Goal: Information Seeking & Learning: Learn about a topic

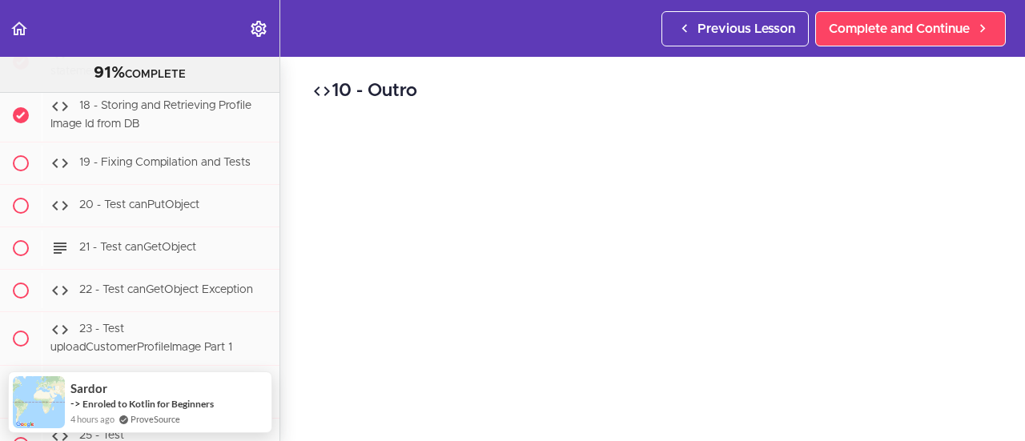
scroll to position [37828, 0]
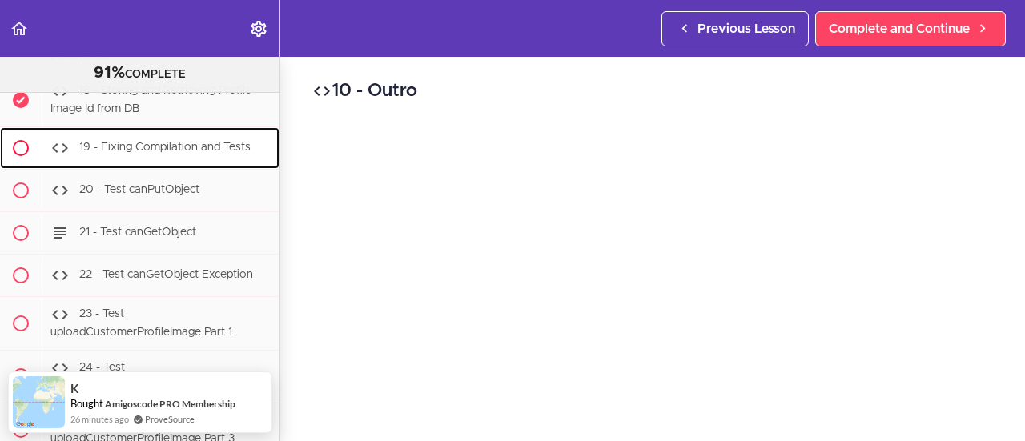
click at [144, 153] on span "19 - Fixing Compilation and Tests" at bounding box center [164, 147] width 171 height 11
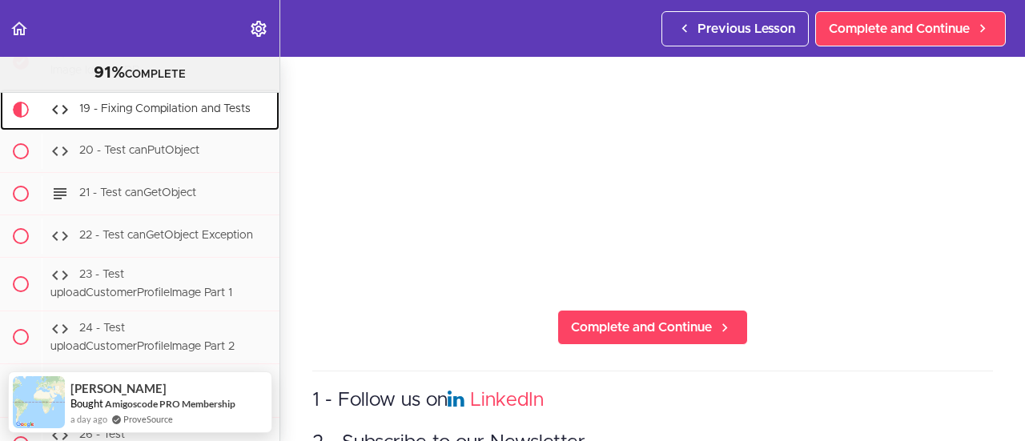
scroll to position [240, 0]
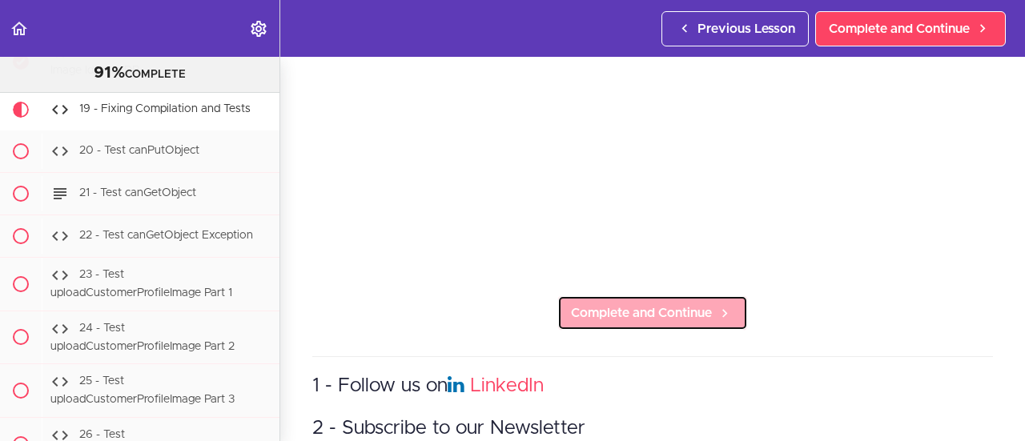
click at [634, 307] on span "Complete and Continue" at bounding box center [641, 313] width 141 height 19
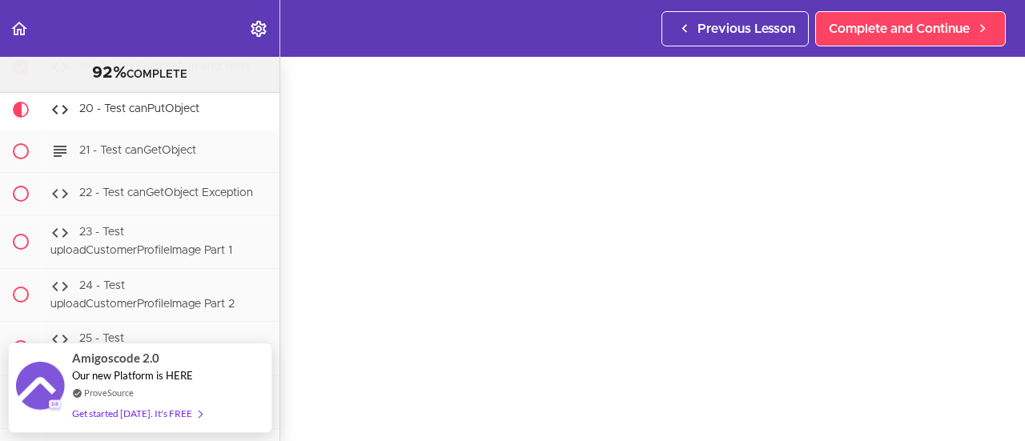
scroll to position [160, 0]
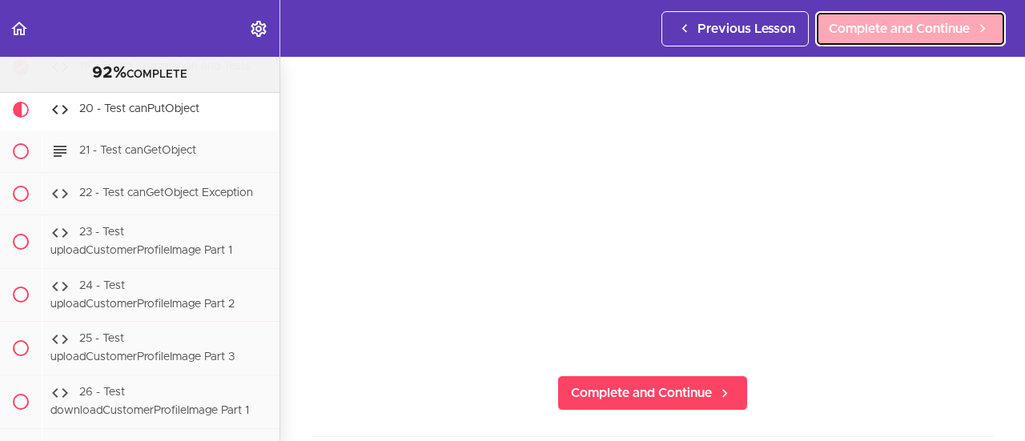
click at [874, 34] on span "Complete and Continue" at bounding box center [899, 28] width 141 height 19
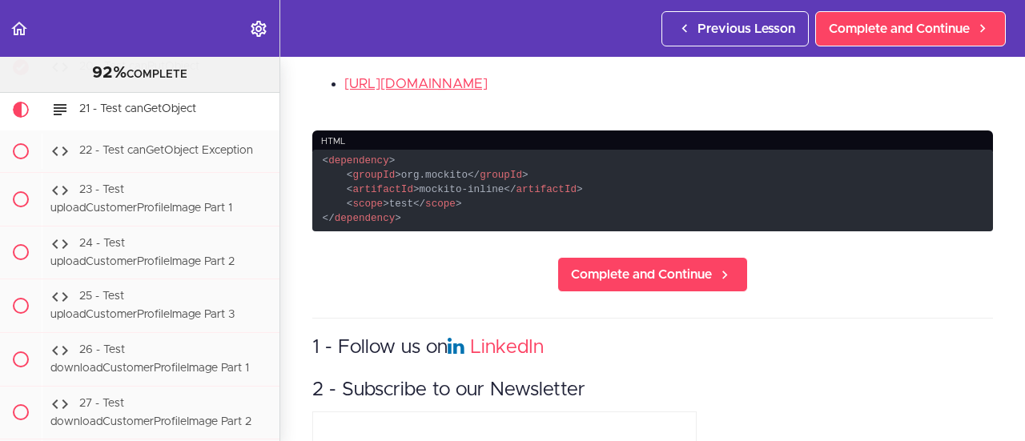
scroll to position [480, 0]
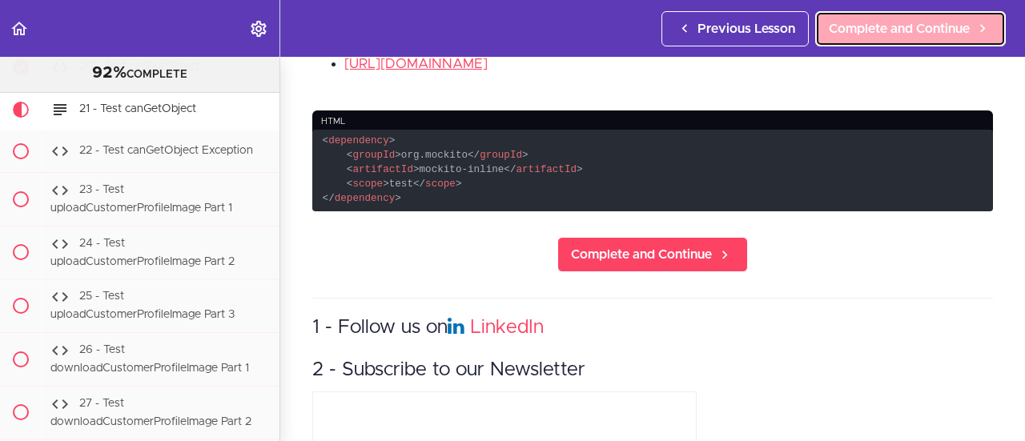
click at [890, 24] on span "Complete and Continue" at bounding box center [899, 28] width 141 height 19
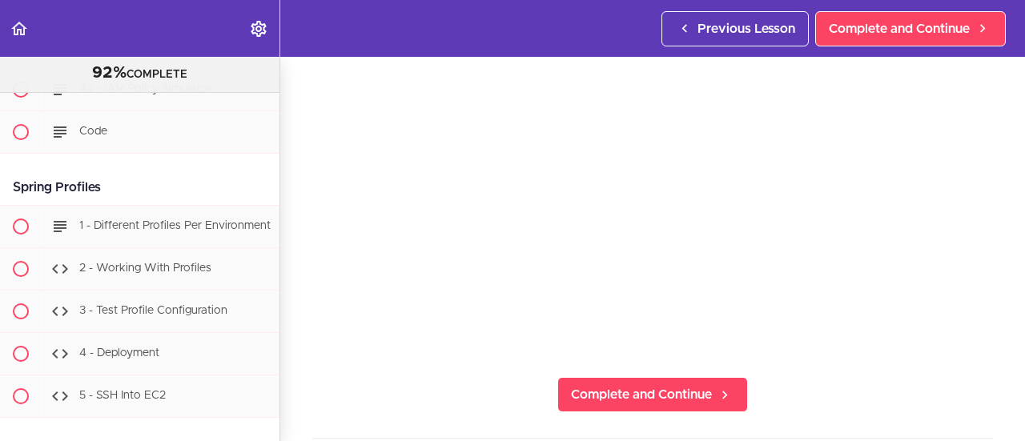
scroll to position [160, 0]
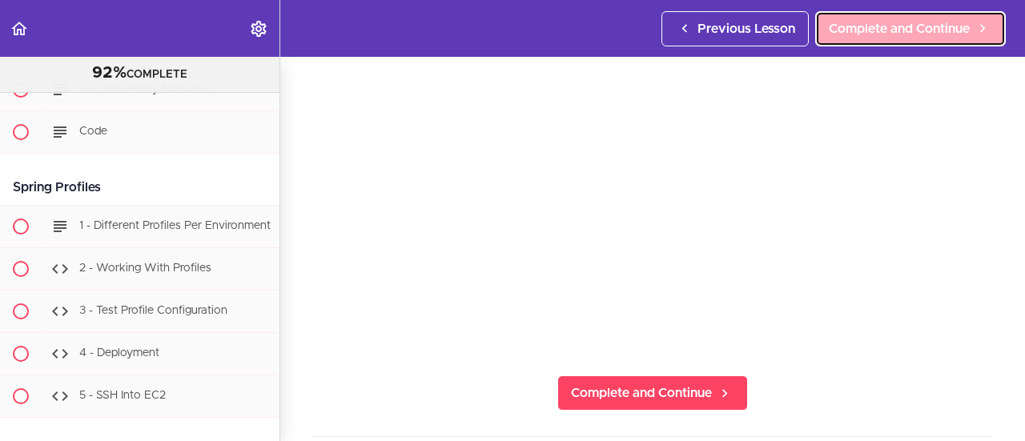
drag, startPoint x: 903, startPoint y: 33, endPoint x: 909, endPoint y: 41, distance: 9.8
click at [903, 33] on span "Complete and Continue" at bounding box center [899, 28] width 141 height 19
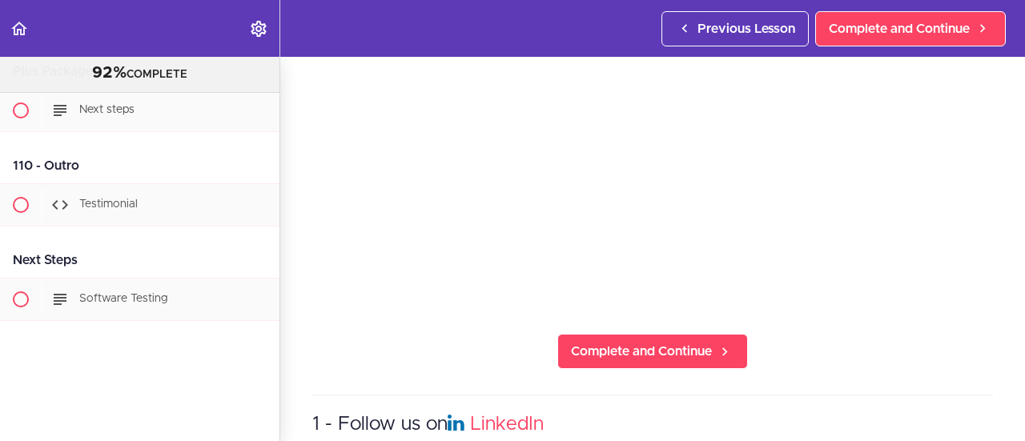
scroll to position [240, 0]
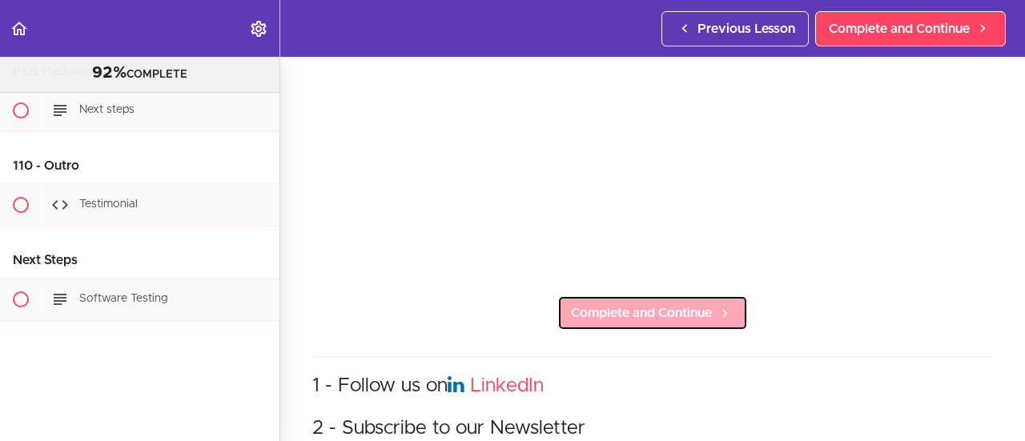
click at [677, 308] on span "Complete and Continue" at bounding box center [641, 313] width 141 height 19
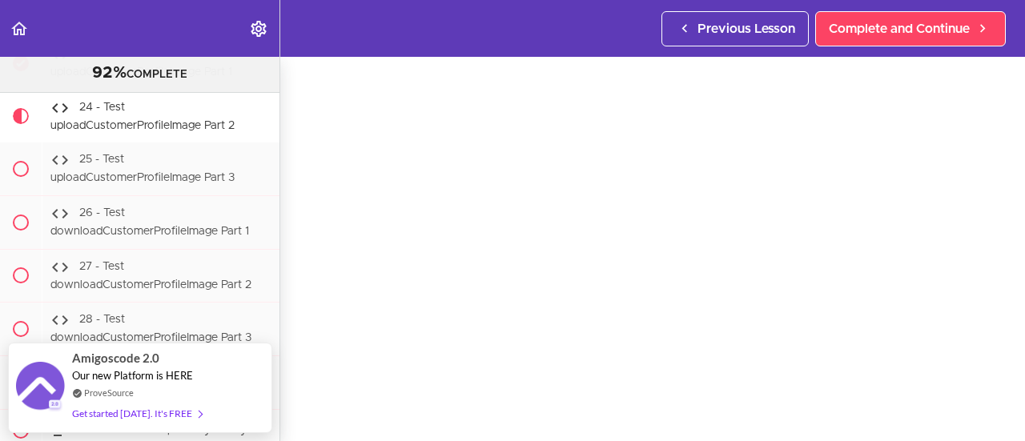
scroll to position [80, 0]
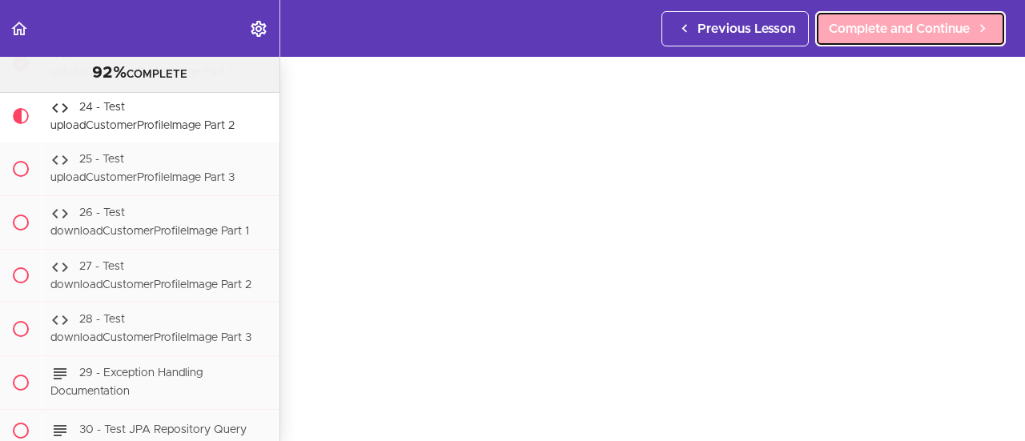
click at [878, 31] on span "Complete and Continue" at bounding box center [899, 28] width 141 height 19
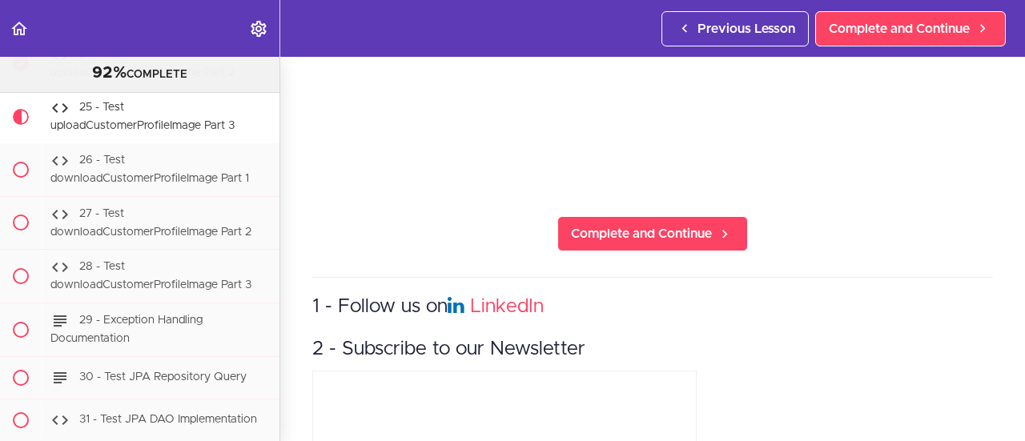
scroll to position [320, 0]
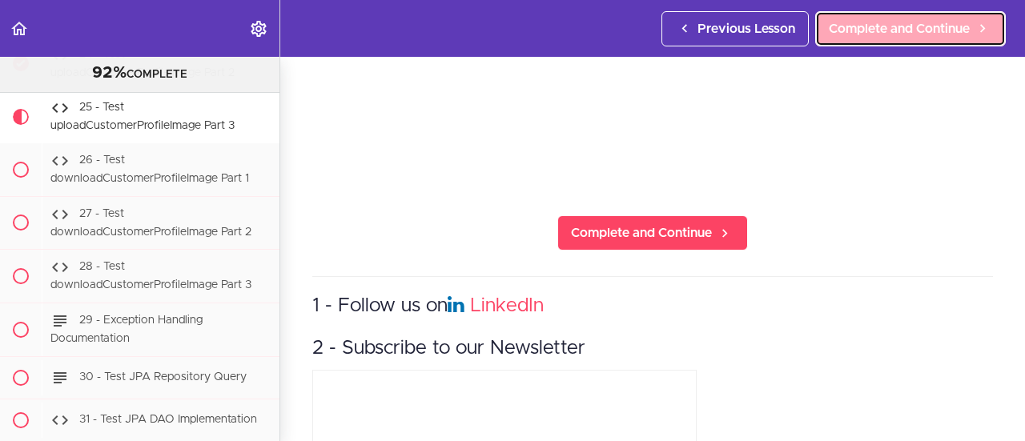
click at [866, 31] on span "Complete and Continue" at bounding box center [899, 28] width 141 height 19
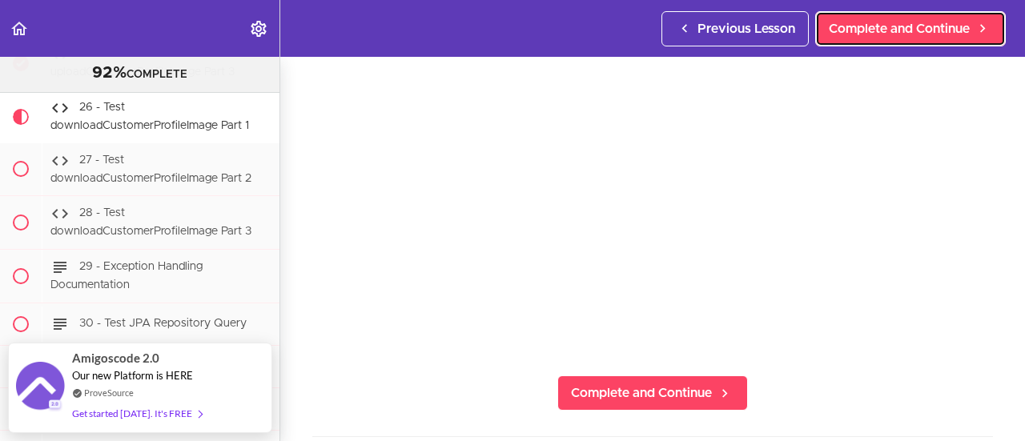
scroll to position [240, 0]
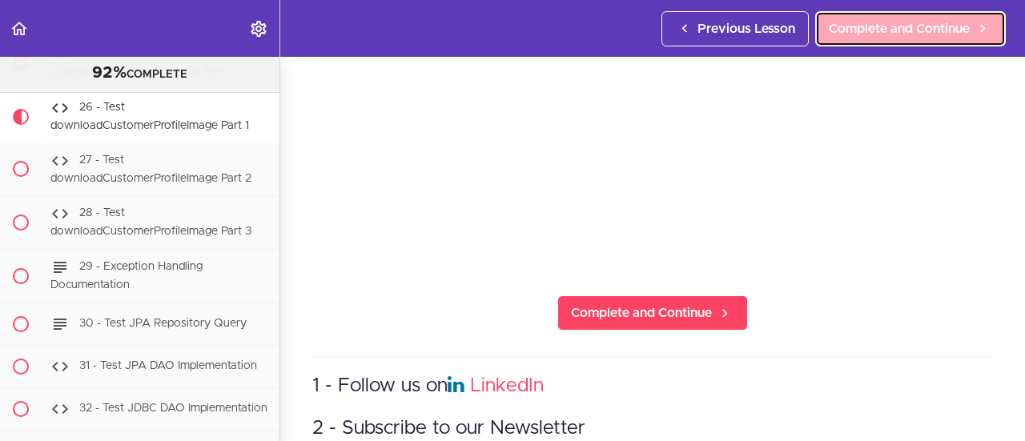
click at [866, 30] on span "Complete and Continue" at bounding box center [899, 28] width 141 height 19
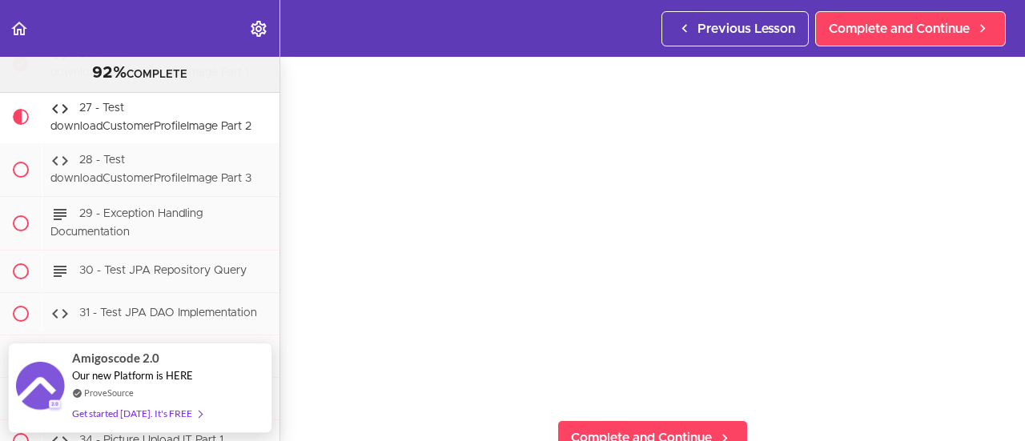
scroll to position [160, 0]
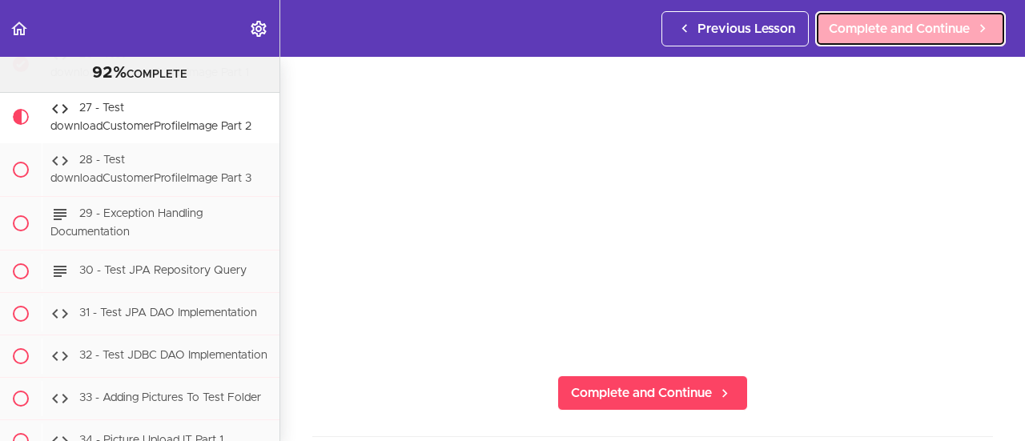
click at [934, 23] on span "Complete and Continue" at bounding box center [899, 28] width 141 height 19
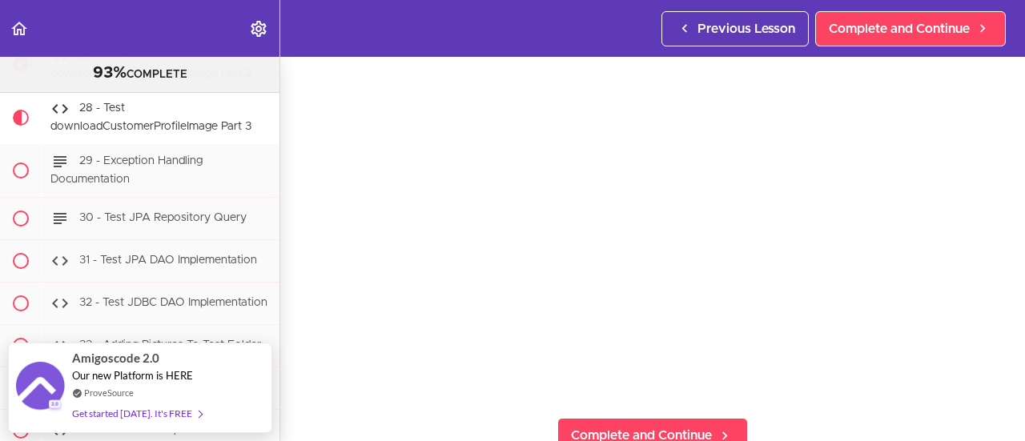
scroll to position [160, 0]
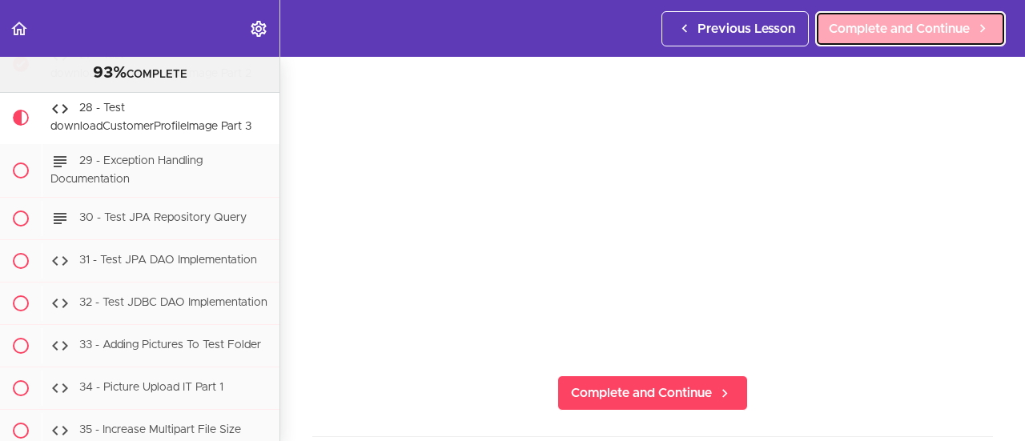
click at [873, 30] on span "Complete and Continue" at bounding box center [899, 28] width 141 height 19
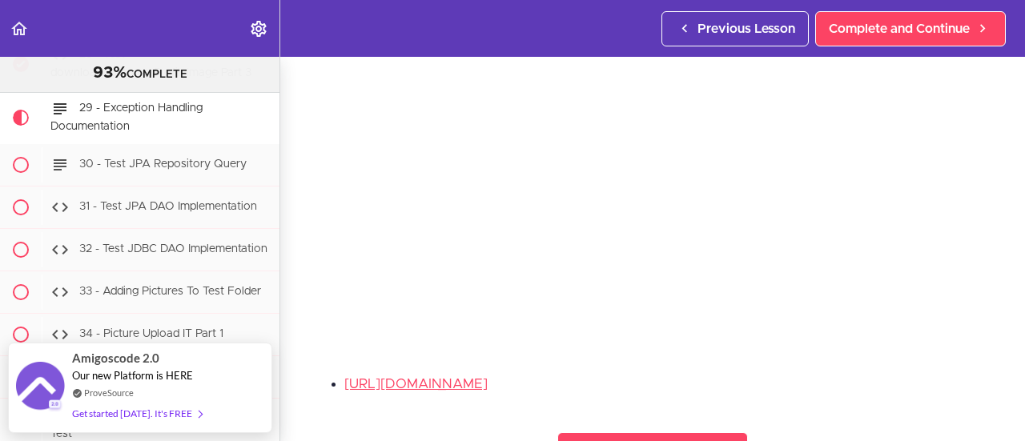
scroll to position [240, 0]
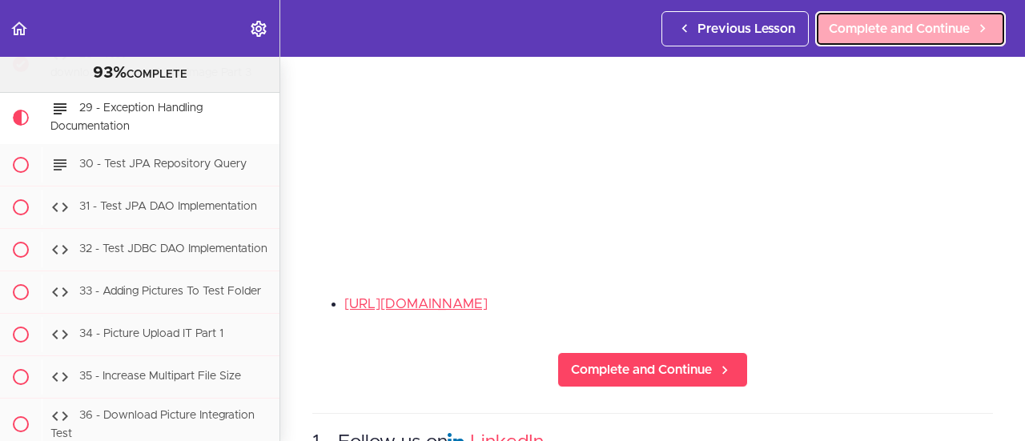
click at [882, 31] on span "Complete and Continue" at bounding box center [899, 28] width 141 height 19
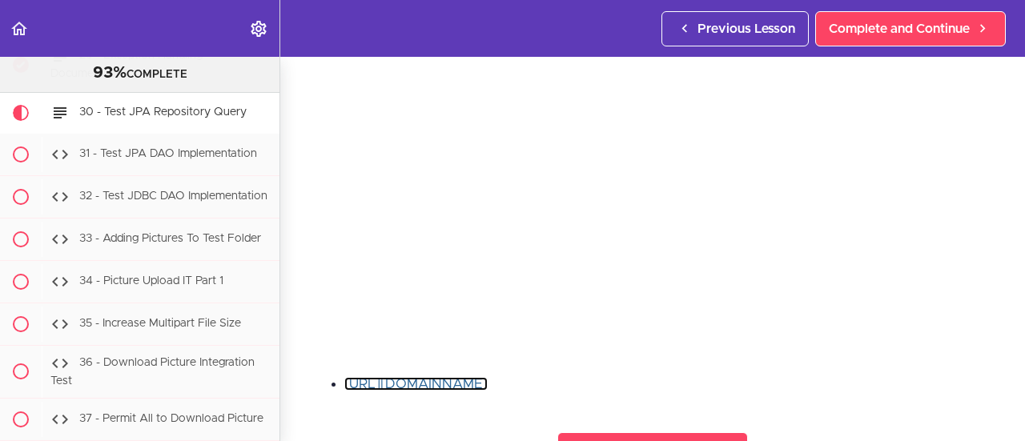
scroll to position [320, 0]
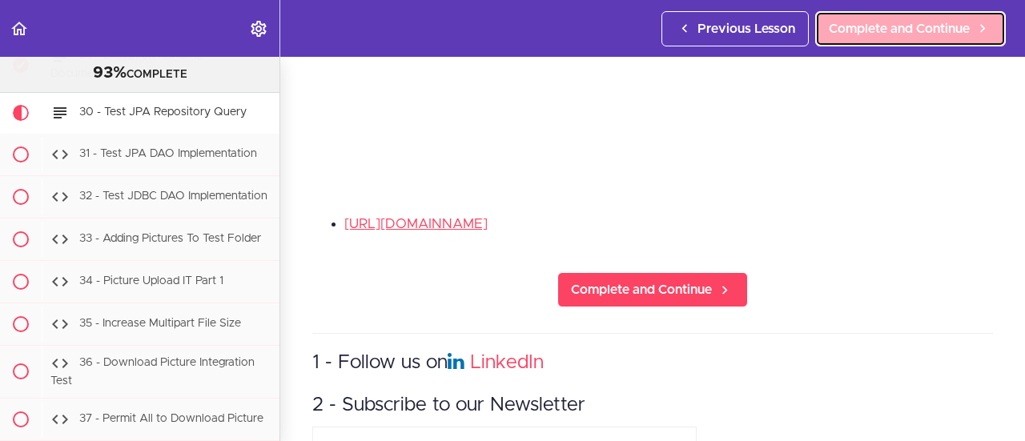
click at [863, 30] on span "Complete and Continue" at bounding box center [899, 28] width 141 height 19
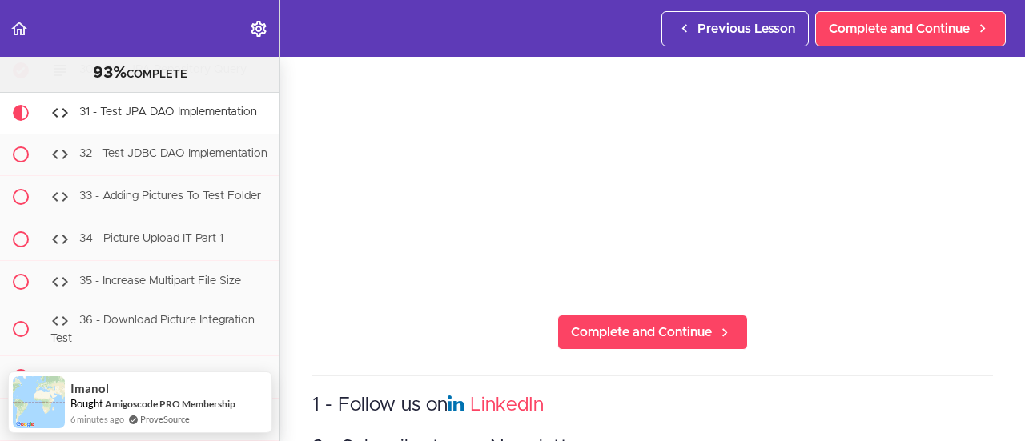
scroll to position [240, 0]
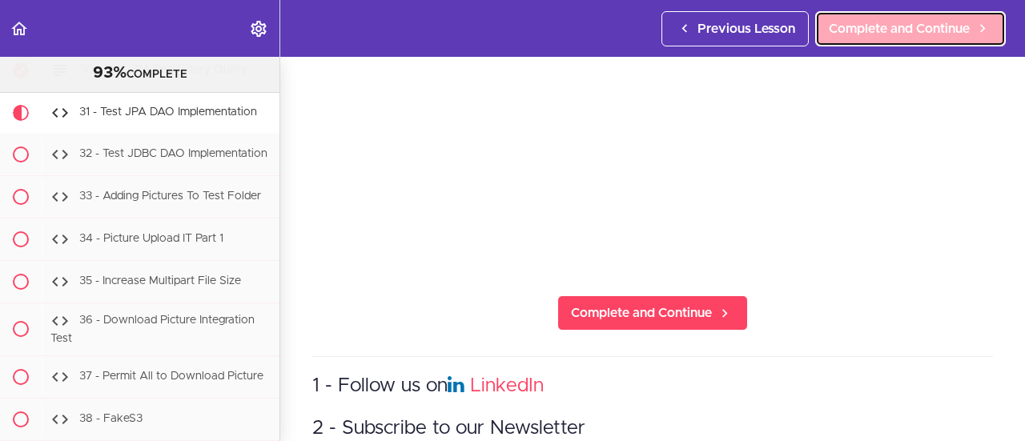
click at [861, 22] on span "Complete and Continue" at bounding box center [899, 28] width 141 height 19
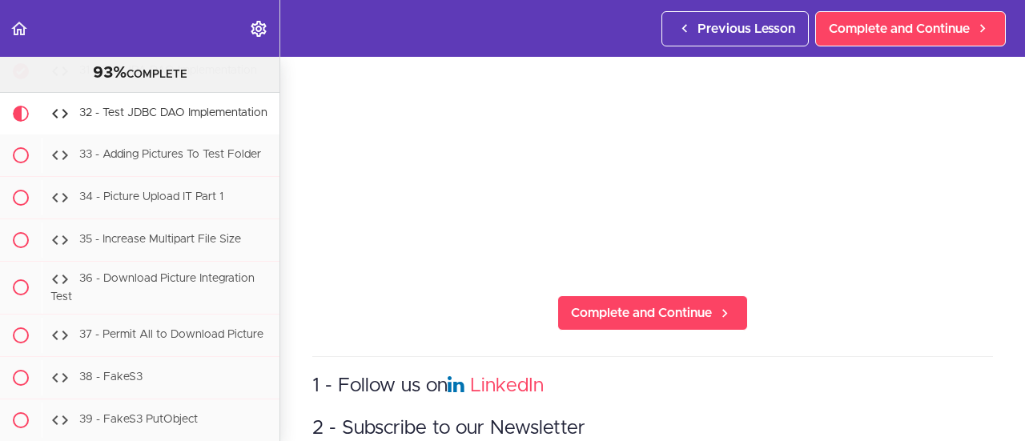
scroll to position [320, 0]
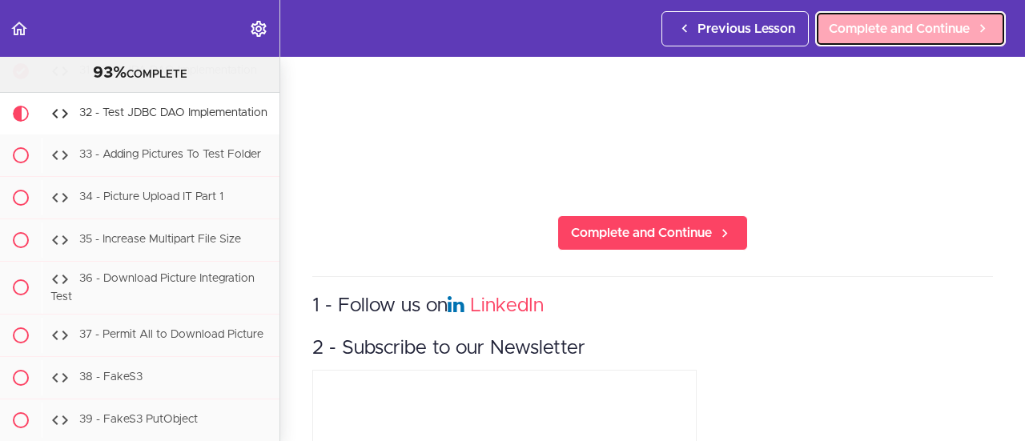
click at [861, 33] on span "Complete and Continue" at bounding box center [899, 28] width 141 height 19
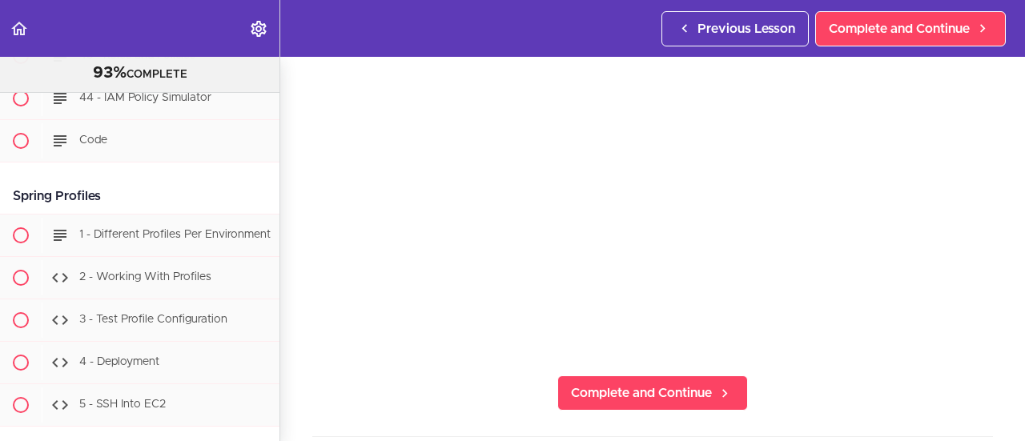
scroll to position [320, 0]
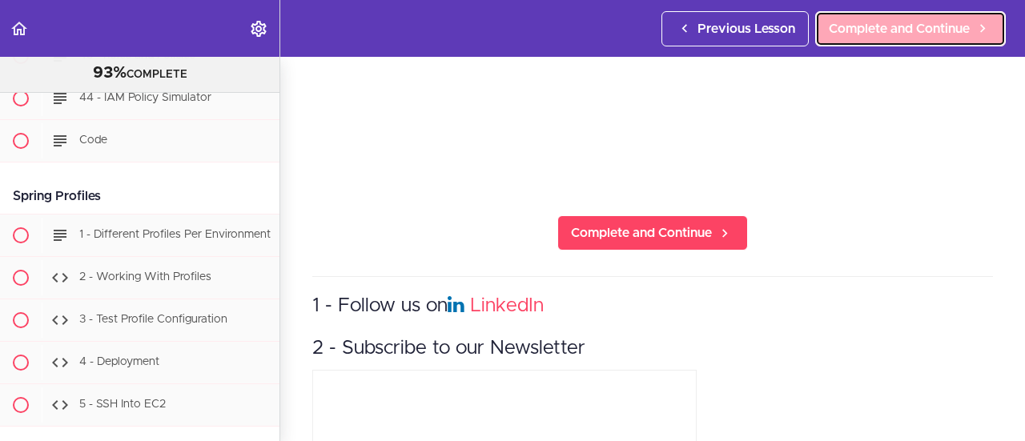
click at [877, 36] on span "Complete and Continue" at bounding box center [899, 28] width 141 height 19
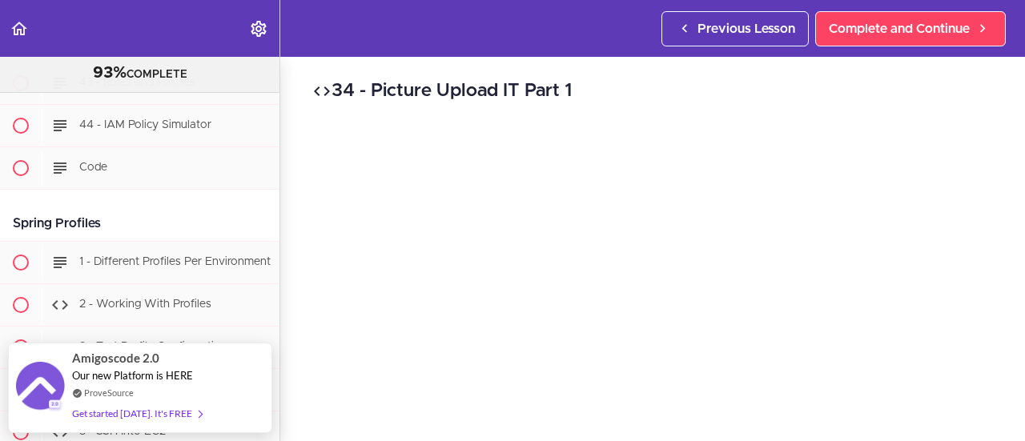
scroll to position [80, 0]
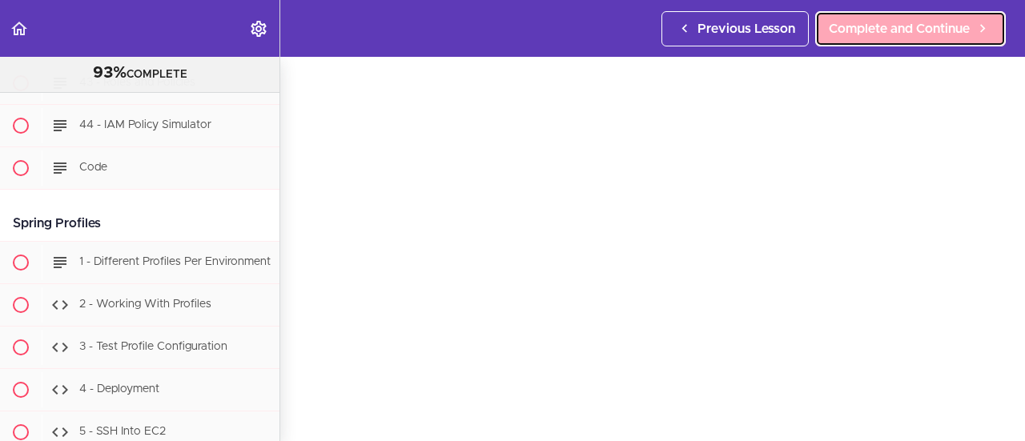
click at [897, 26] on span "Complete and Continue" at bounding box center [899, 28] width 141 height 19
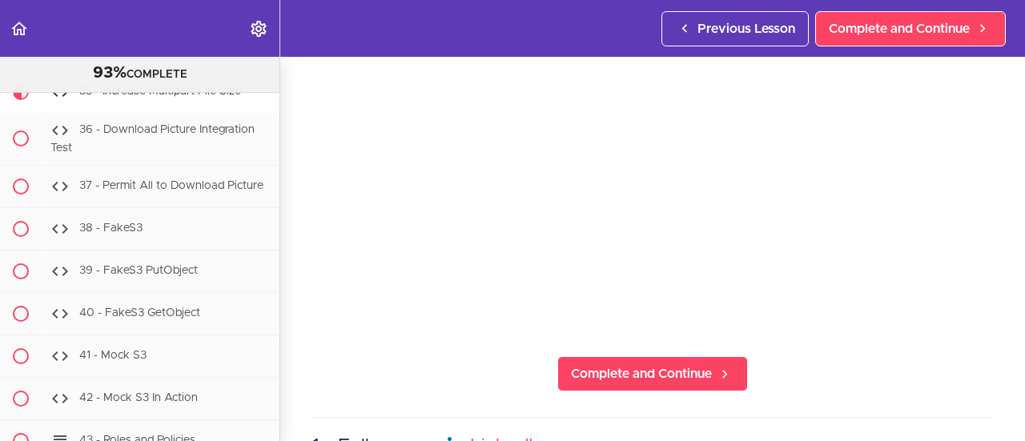
scroll to position [160, 0]
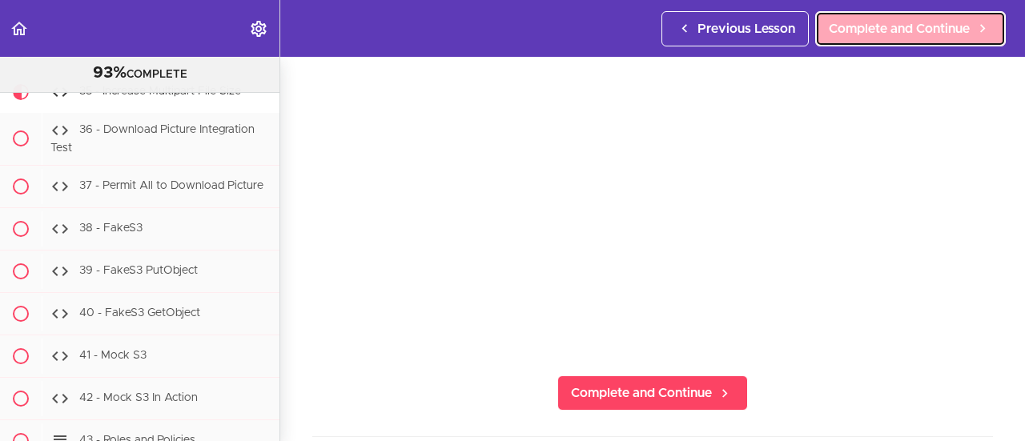
click at [863, 34] on span "Complete and Continue" at bounding box center [899, 28] width 141 height 19
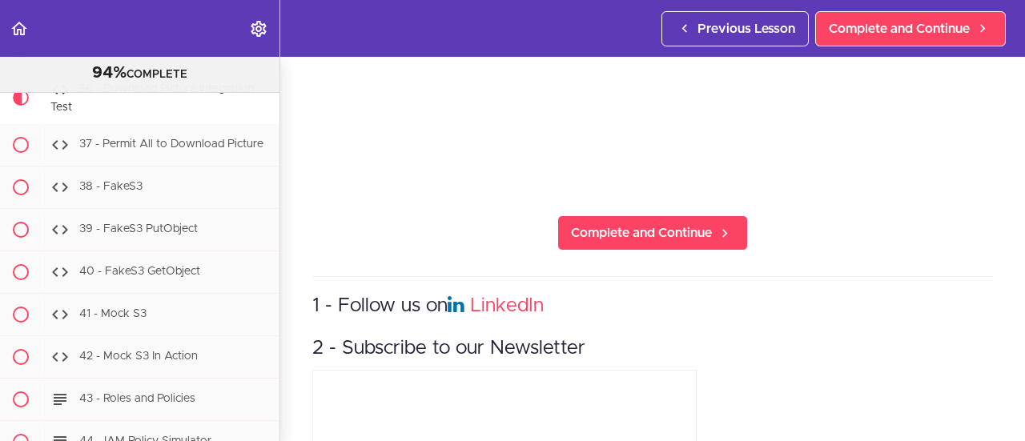
scroll to position [400, 0]
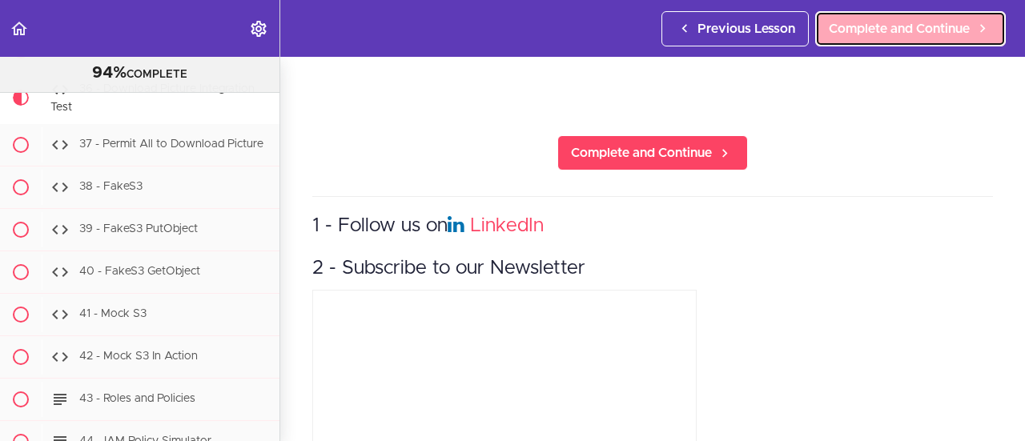
click at [858, 29] on span "Complete and Continue" at bounding box center [899, 28] width 141 height 19
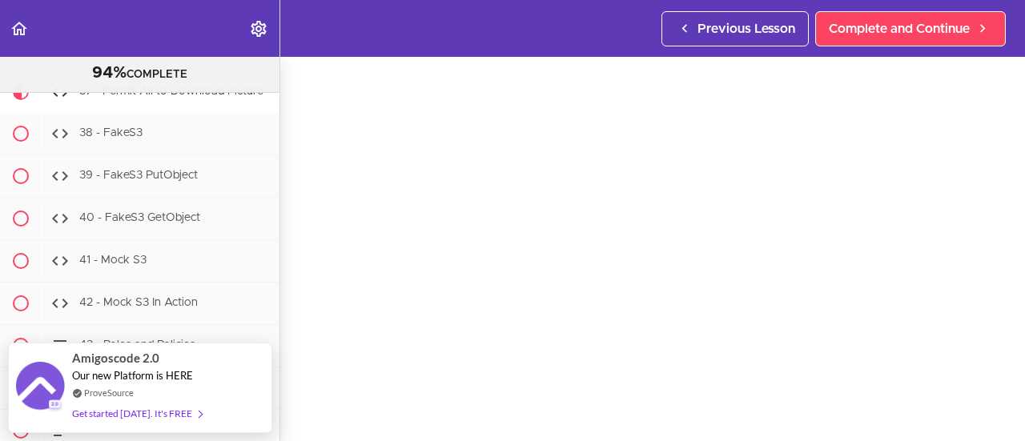
scroll to position [160, 0]
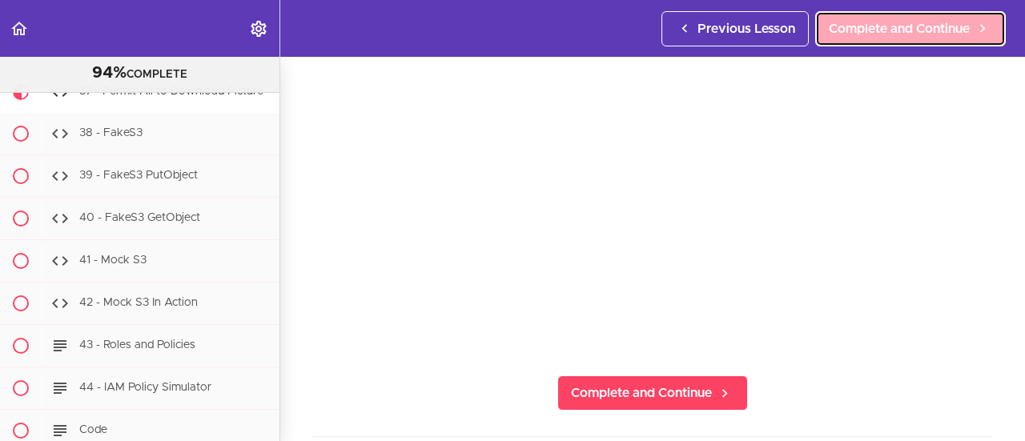
click at [865, 34] on span "Complete and Continue" at bounding box center [899, 28] width 141 height 19
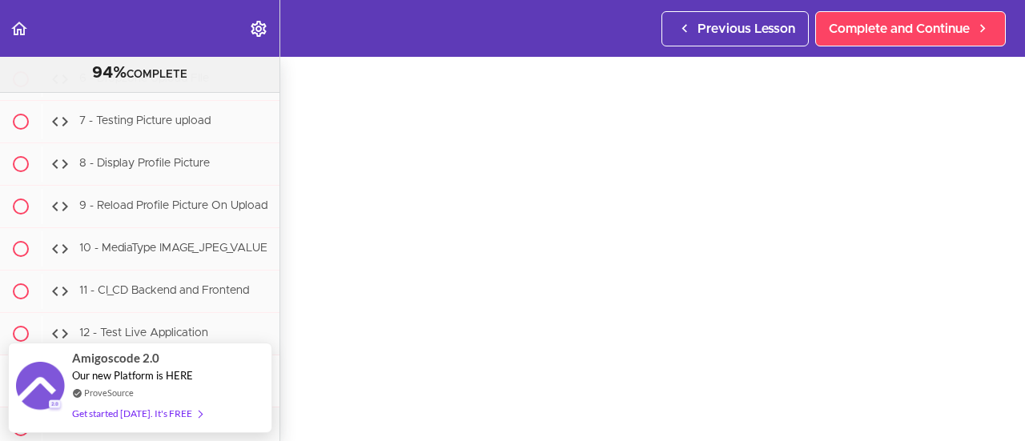
scroll to position [160, 0]
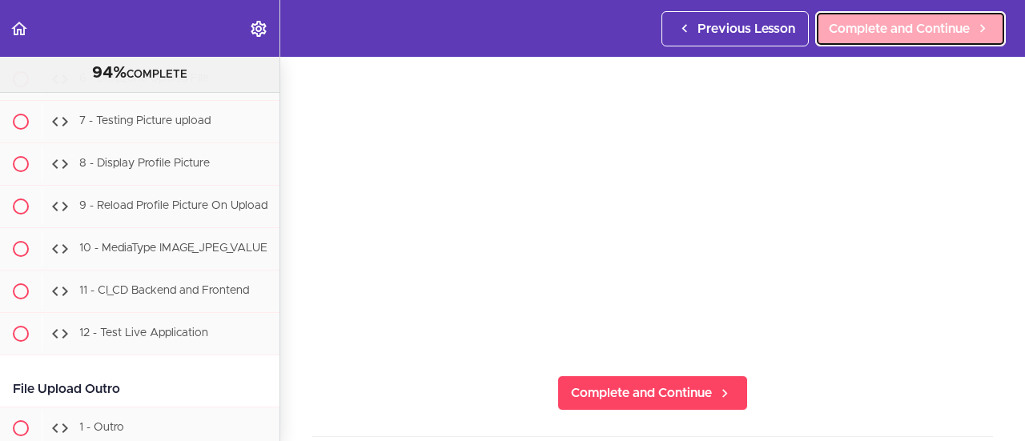
click at [874, 26] on span "Complete and Continue" at bounding box center [899, 28] width 141 height 19
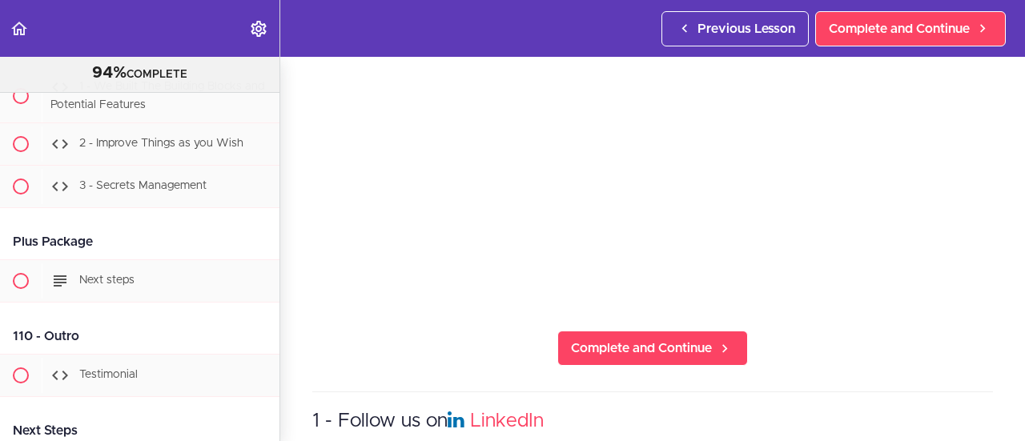
scroll to position [240, 0]
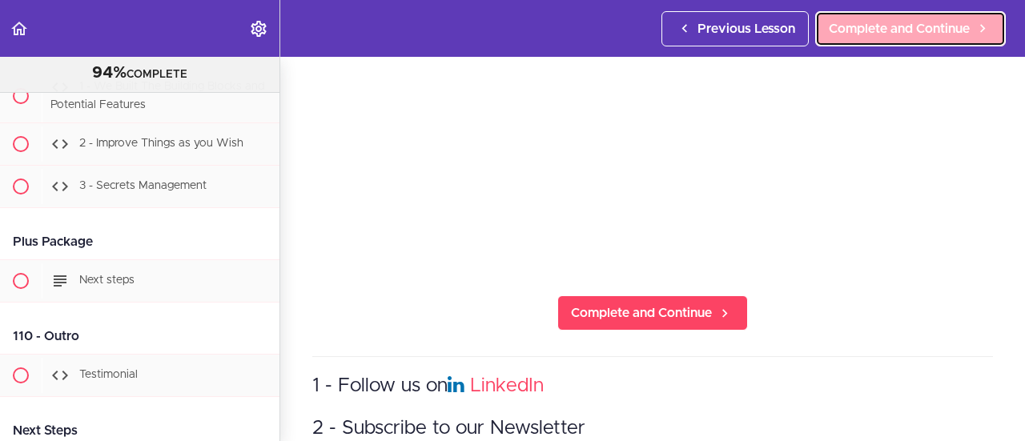
click at [857, 31] on span "Complete and Continue" at bounding box center [899, 28] width 141 height 19
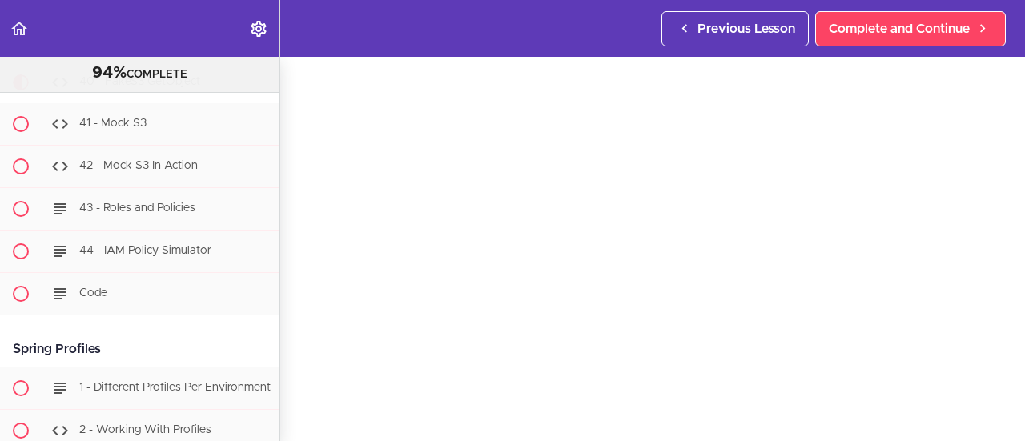
scroll to position [80, 0]
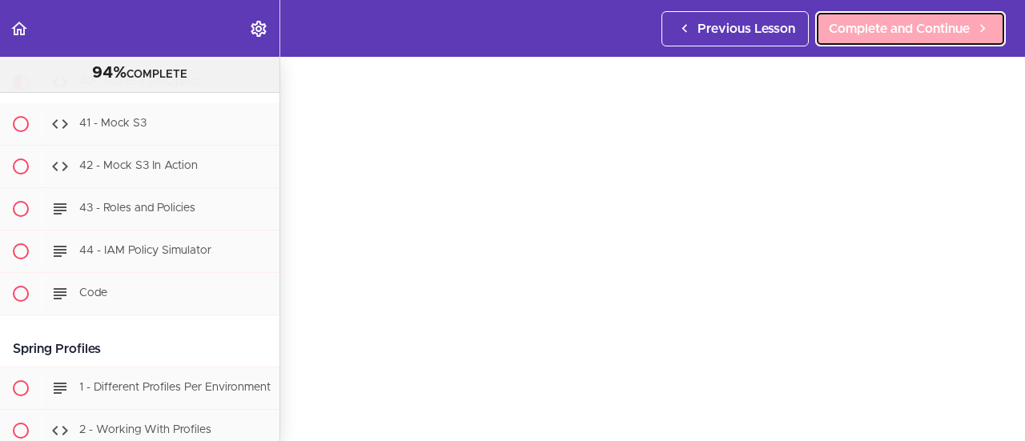
click at [912, 32] on span "Complete and Continue" at bounding box center [899, 28] width 141 height 19
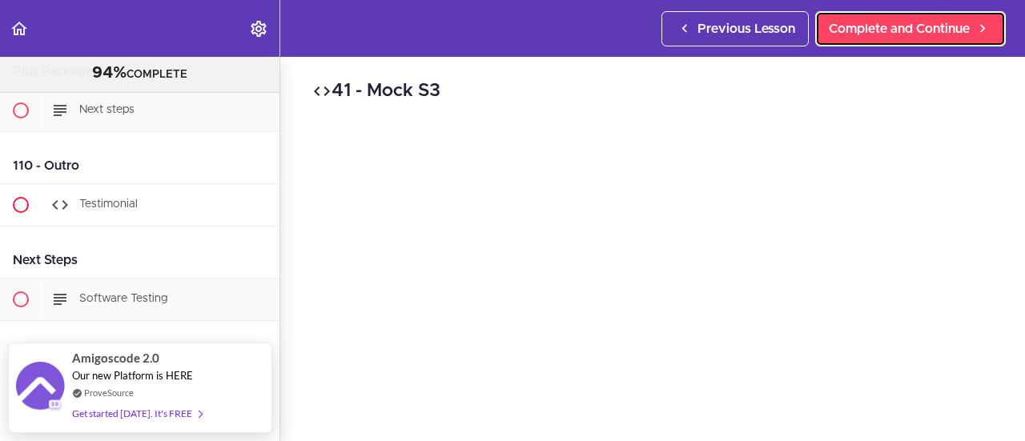
scroll to position [40930, 0]
